Goal: Navigation & Orientation: Find specific page/section

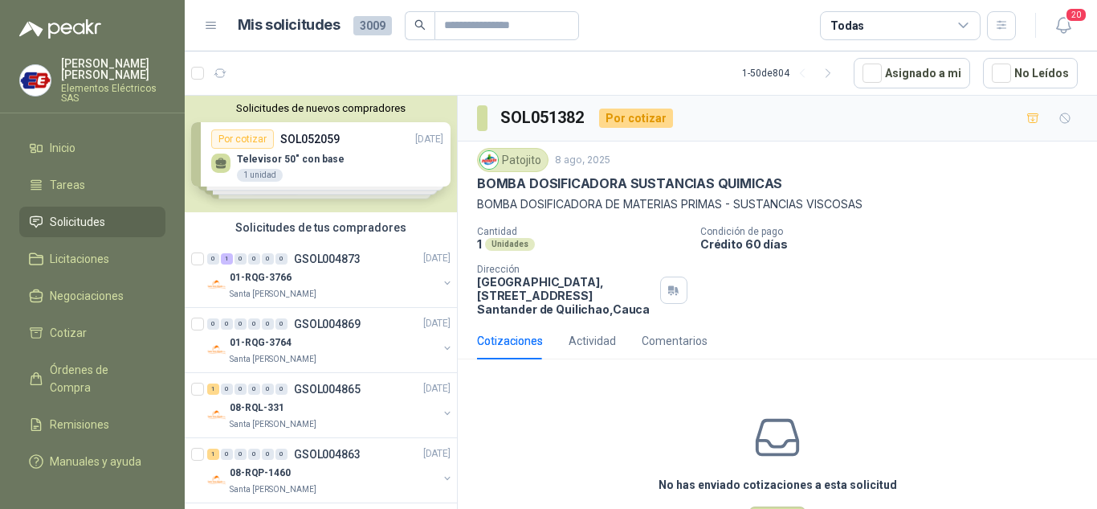
scroll to position [2089, 0]
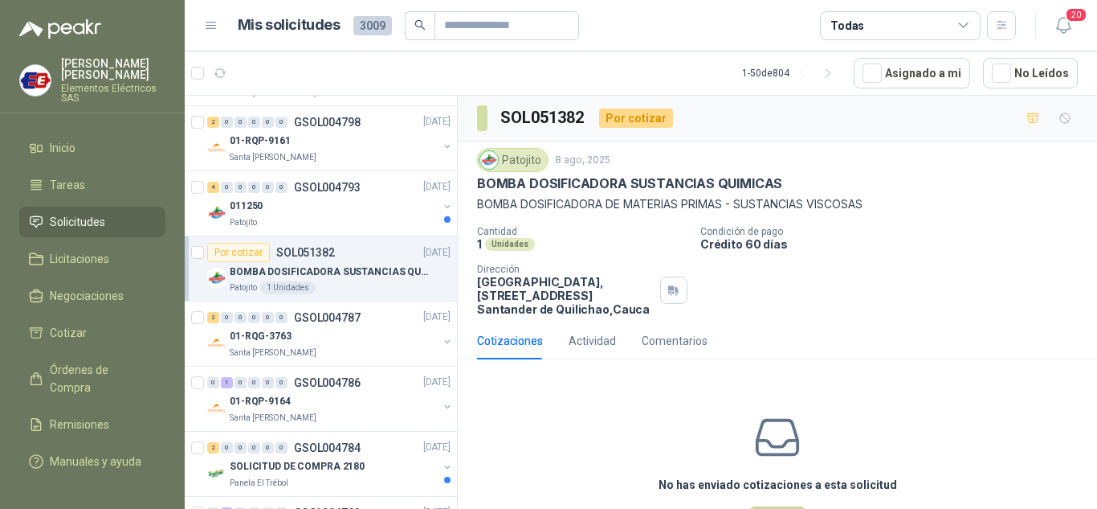
drag, startPoint x: 88, startPoint y: 221, endPoint x: 127, endPoint y: 224, distance: 39.5
click at [88, 221] on span "Solicitudes" at bounding box center [77, 222] width 55 height 18
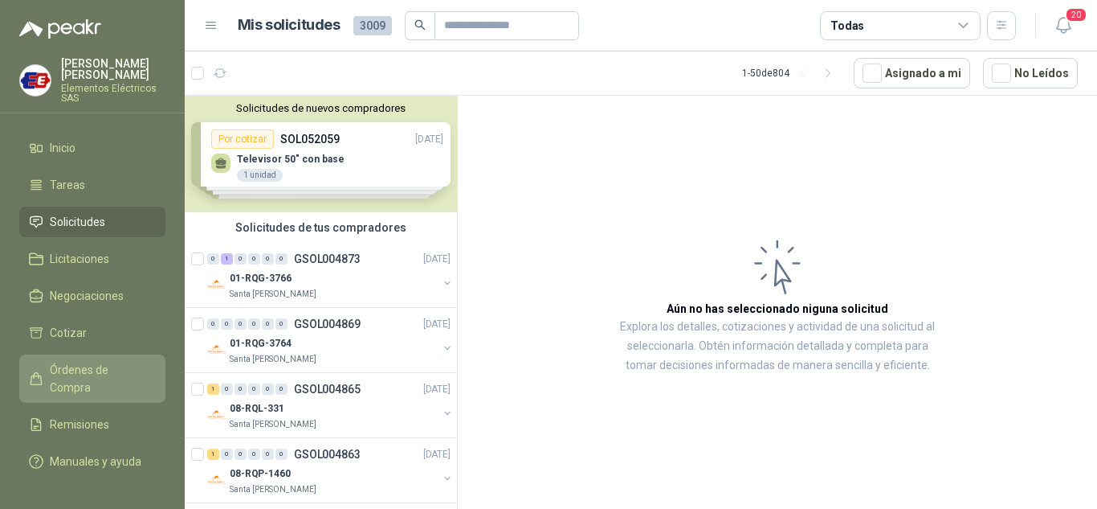
click at [85, 368] on span "Órdenes de Compra" at bounding box center [100, 378] width 100 height 35
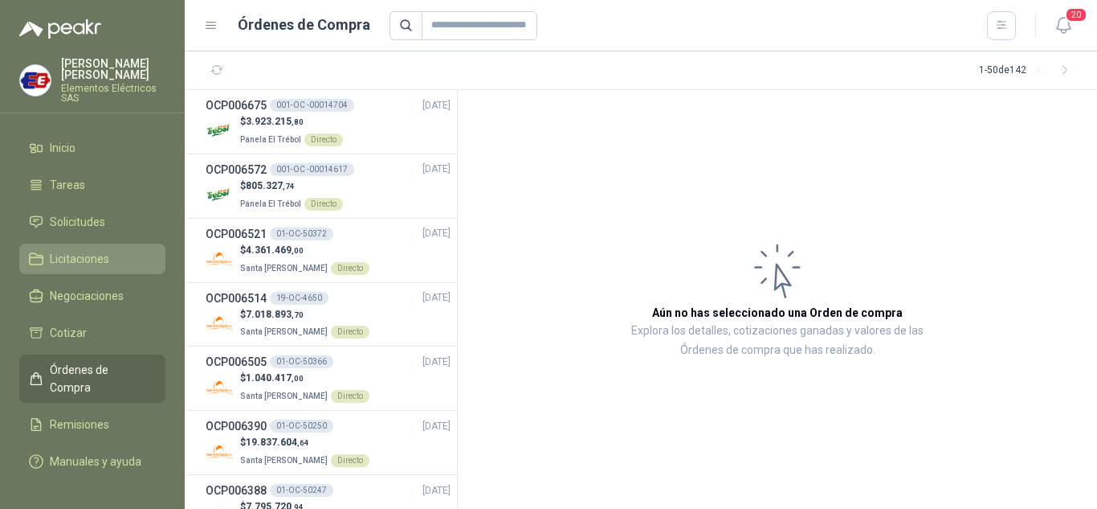
click at [75, 254] on span "Licitaciones" at bounding box center [79, 259] width 59 height 18
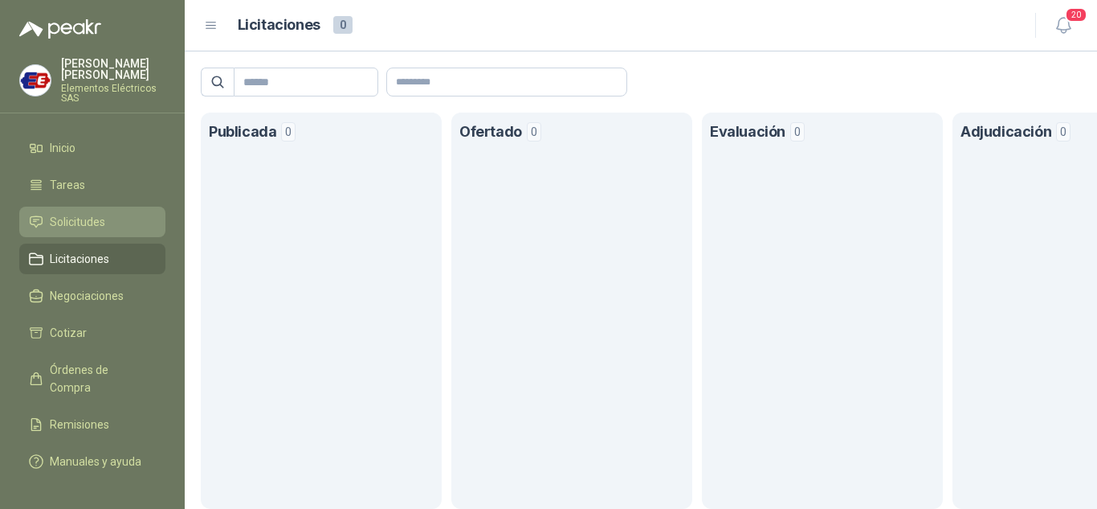
click at [76, 214] on span "Solicitudes" at bounding box center [77, 222] width 55 height 18
